Goal: Transaction & Acquisition: Download file/media

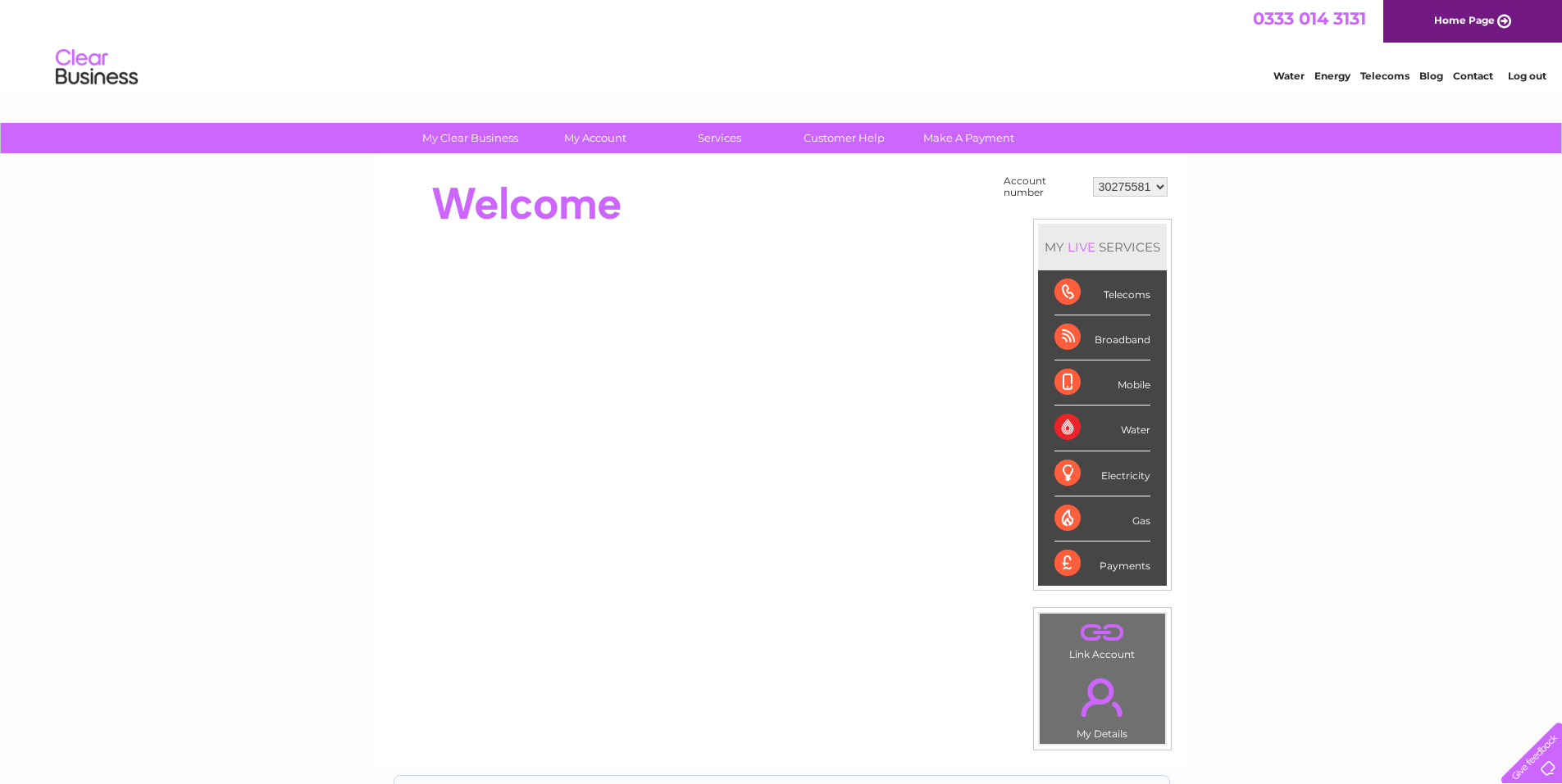
select select "30294703"
click at [1092, 177] on select "30275581 30294702 30294703 30294704 30294705 30294706 30294709 30294711 30309875" at bounding box center [1129, 187] width 75 height 20
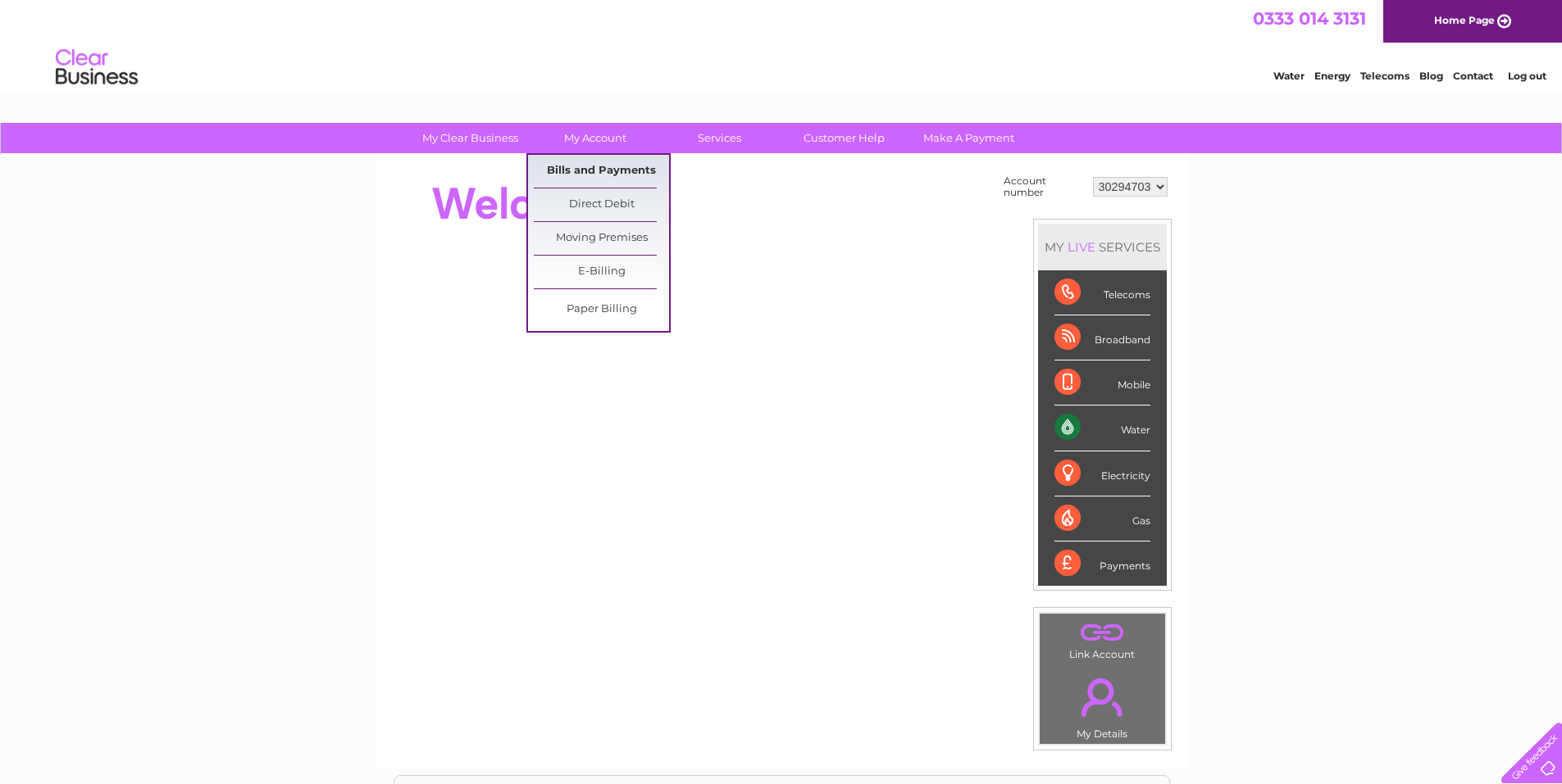
click at [606, 167] on link "Bills and Payments" at bounding box center [601, 171] width 135 height 32
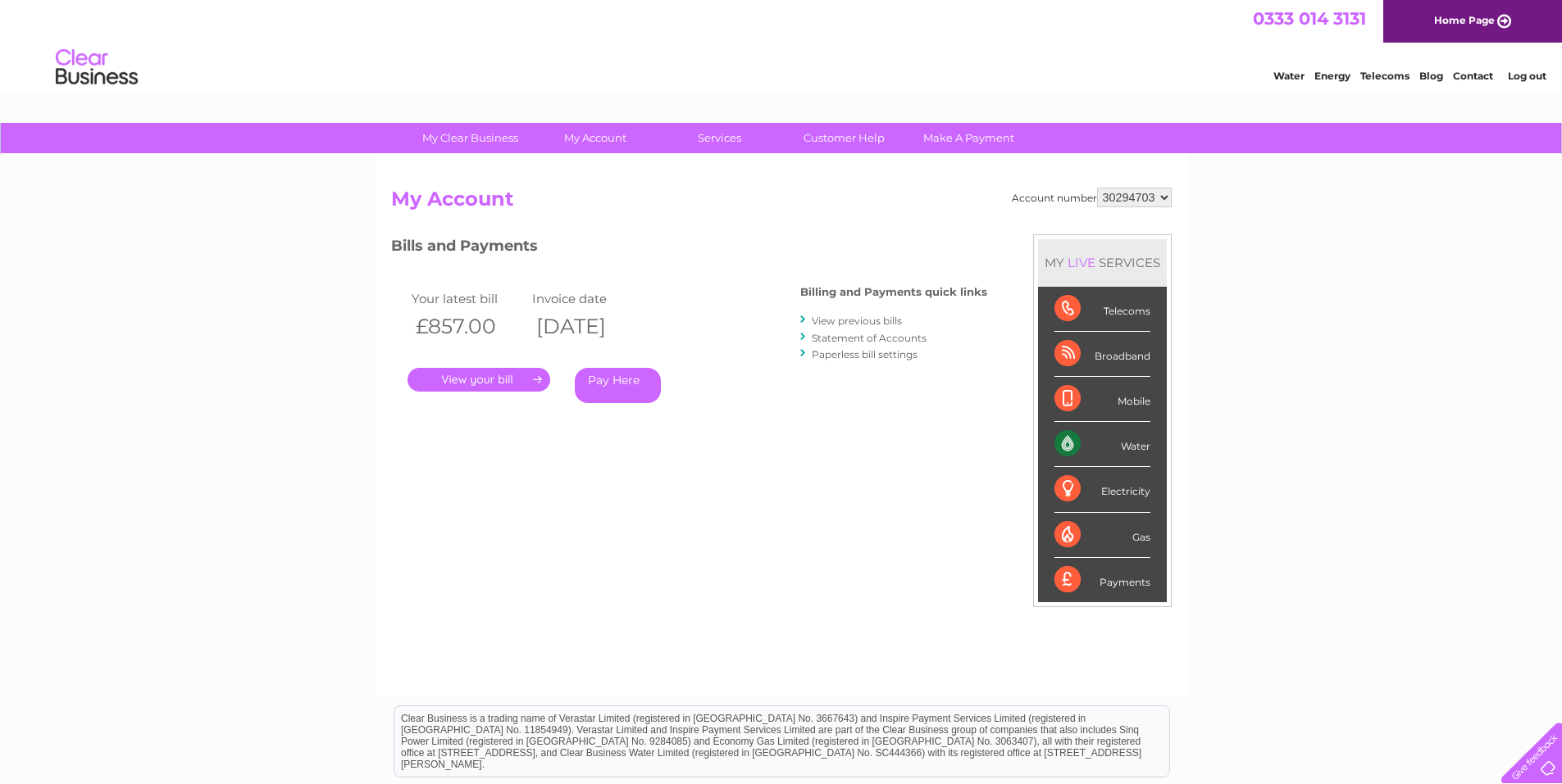
click at [804, 316] on div at bounding box center [804, 320] width 7 height 15
click at [802, 320] on div at bounding box center [804, 320] width 7 height 15
click at [818, 319] on link "View previous bills" at bounding box center [856, 321] width 90 height 13
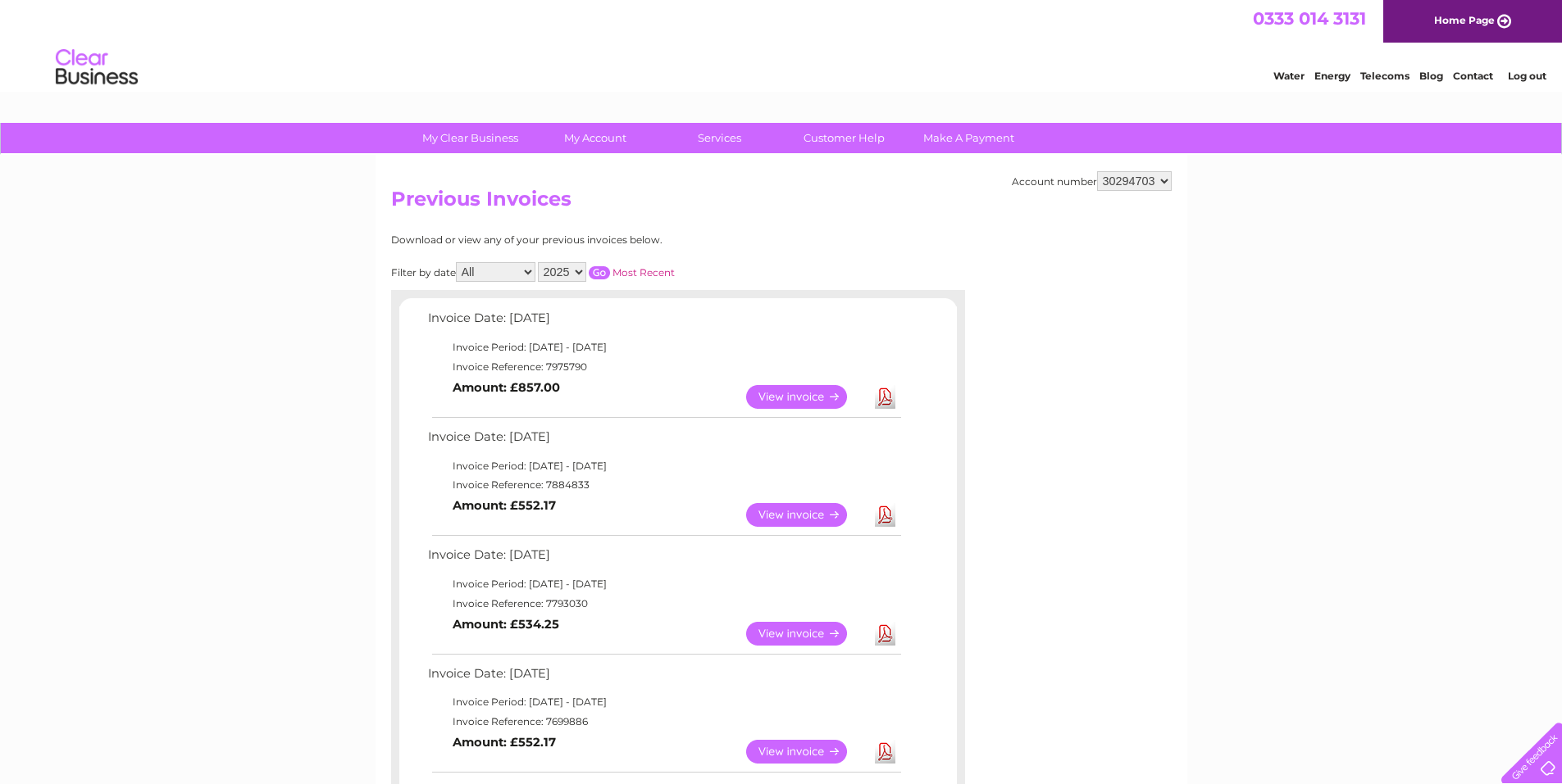
click at [883, 398] on link "Download" at bounding box center [884, 397] width 21 height 23
